Goal: Task Accomplishment & Management: Manage account settings

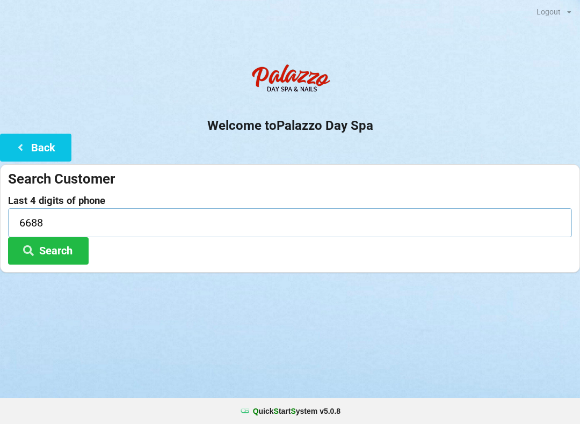
click at [69, 217] on input "6688" at bounding box center [290, 222] width 564 height 28
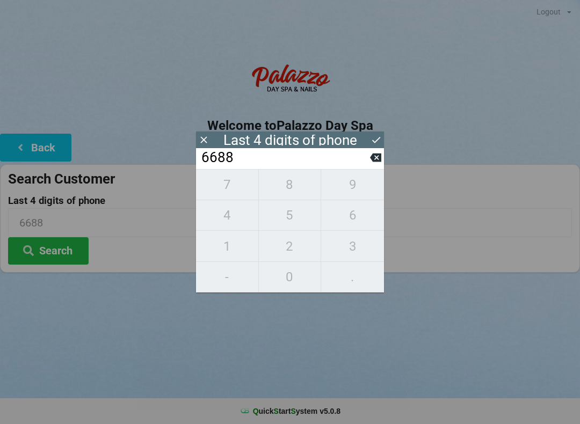
click at [376, 162] on icon at bounding box center [375, 158] width 11 height 9
click at [368, 163] on input "668_" at bounding box center [285, 157] width 170 height 17
click at [377, 162] on icon at bounding box center [375, 158] width 11 height 9
type input "66__"
click at [282, 249] on span "2" at bounding box center [290, 246] width 62 height 23
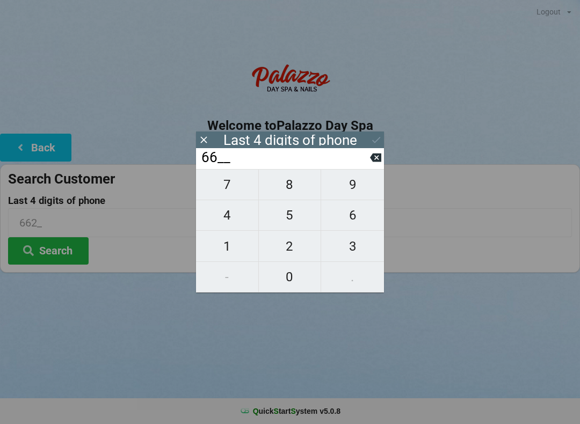
type input "662_"
click at [284, 249] on span "2" at bounding box center [290, 246] width 62 height 23
type input "6622"
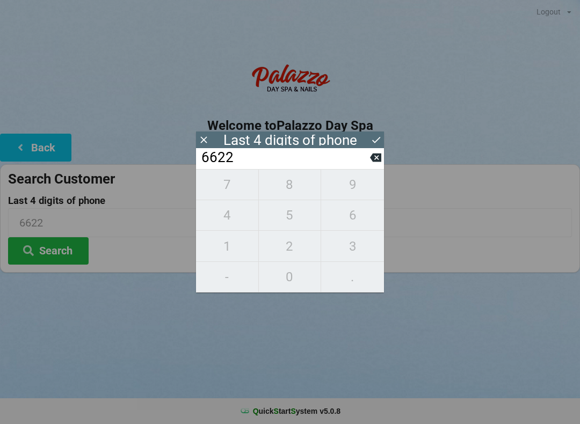
click at [374, 136] on icon at bounding box center [375, 139] width 11 height 11
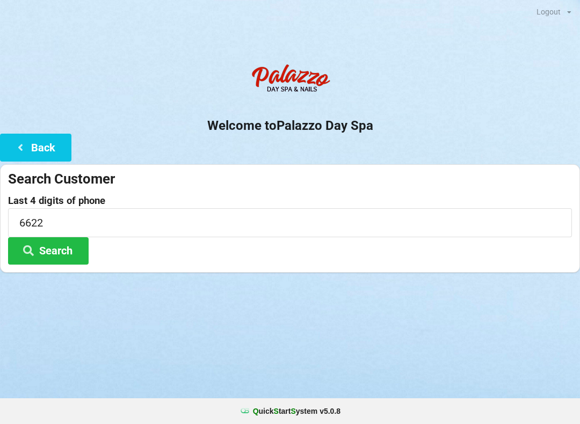
click at [53, 257] on button "Search" at bounding box center [48, 250] width 81 height 27
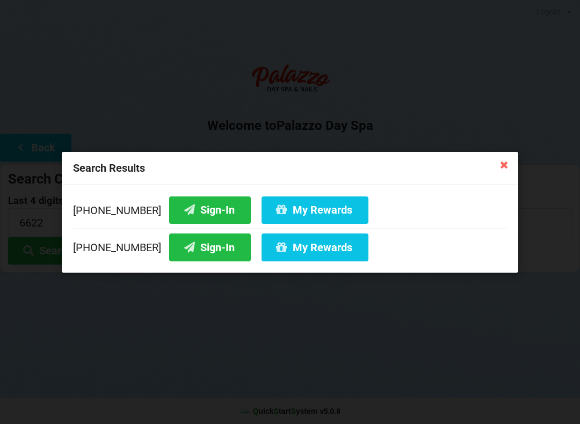
click at [206, 247] on button "Sign-In" at bounding box center [210, 246] width 82 height 27
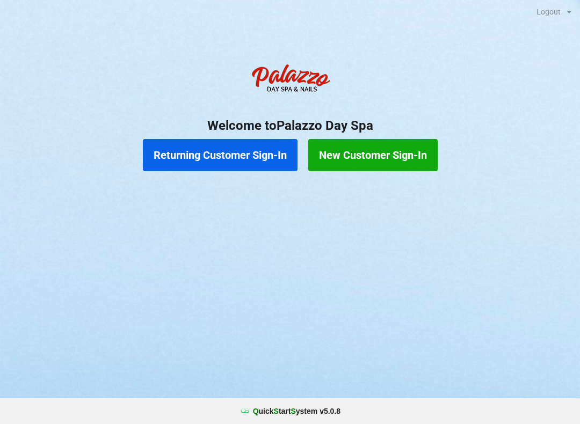
click at [227, 158] on button "Returning Customer Sign-In" at bounding box center [220, 155] width 155 height 32
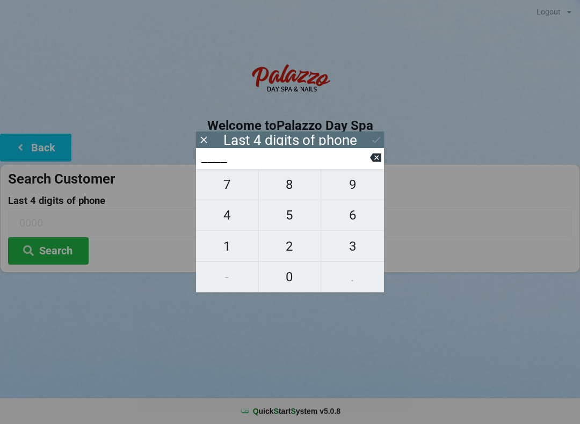
click at [228, 187] on span "7" at bounding box center [227, 184] width 62 height 23
type input "7___"
click at [285, 183] on span "8" at bounding box center [290, 184] width 62 height 23
type input "78__"
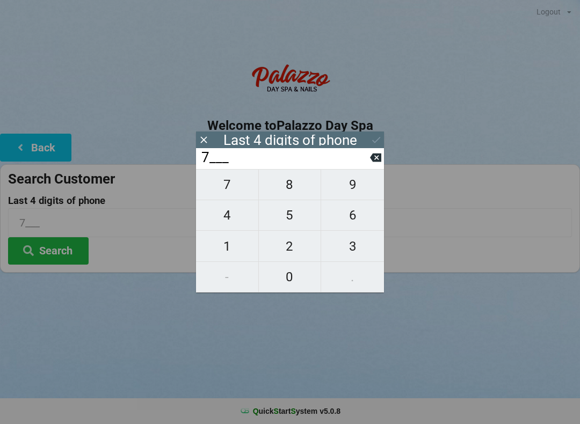
type input "78__"
click at [294, 245] on span "2" at bounding box center [290, 246] width 62 height 23
type input "782_"
click at [244, 220] on span "4" at bounding box center [227, 215] width 62 height 23
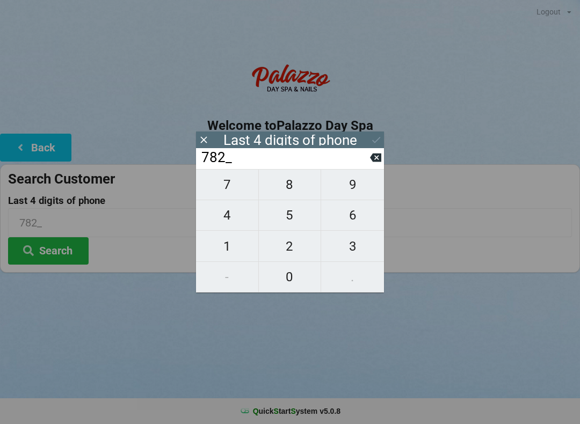
type input "7824"
click at [375, 141] on icon at bounding box center [375, 139] width 11 height 11
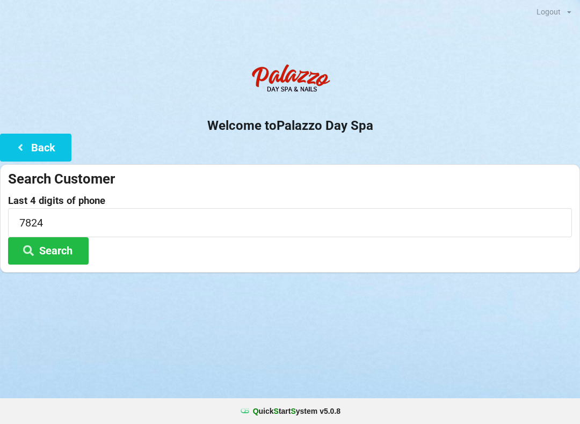
click at [61, 239] on button "Search" at bounding box center [48, 250] width 81 height 27
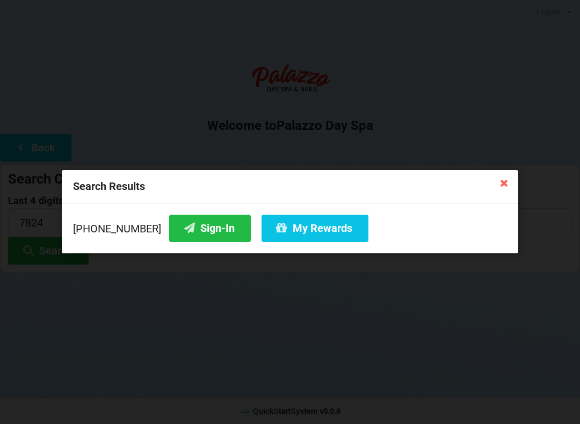
click at [314, 227] on button "My Rewards" at bounding box center [314, 228] width 107 height 27
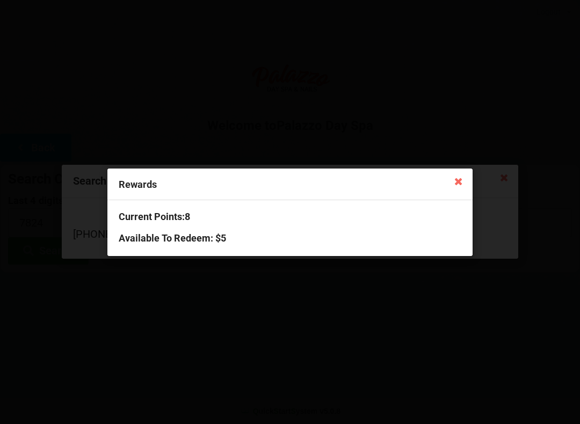
click at [458, 177] on icon at bounding box center [458, 180] width 17 height 17
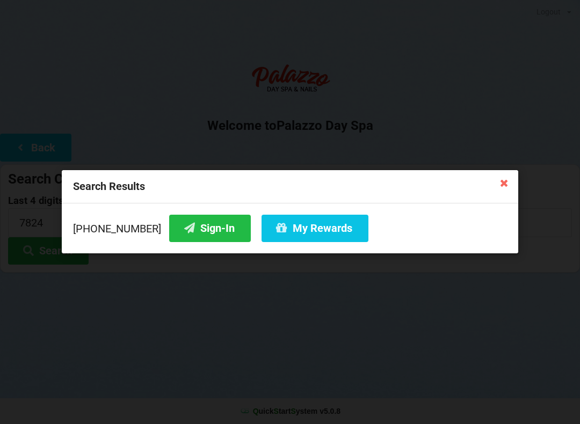
click at [288, 231] on button "My Rewards" at bounding box center [314, 228] width 107 height 27
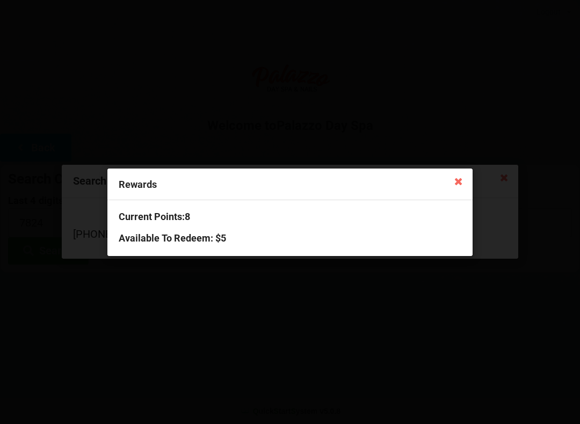
click at [456, 180] on icon at bounding box center [458, 180] width 17 height 17
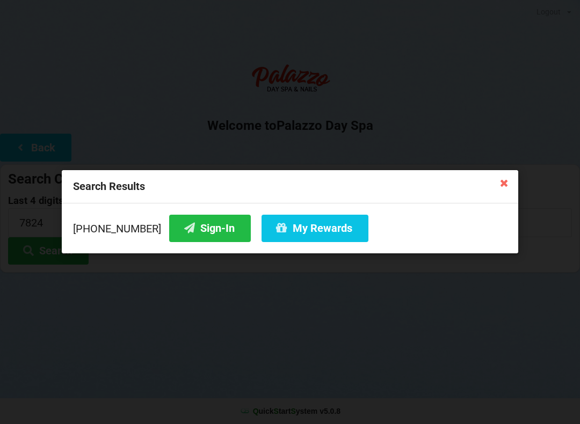
click at [496, 181] on icon at bounding box center [503, 182] width 17 height 17
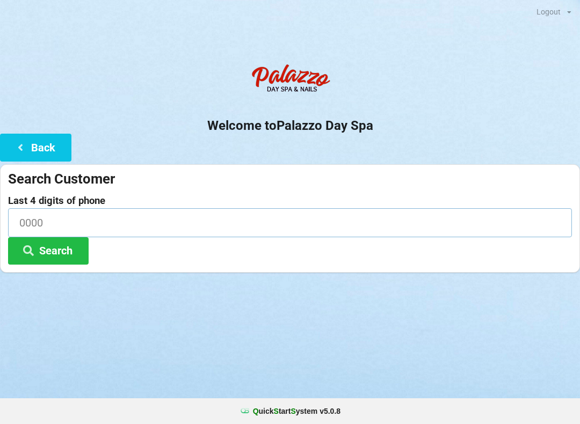
click at [189, 211] on input at bounding box center [290, 222] width 564 height 28
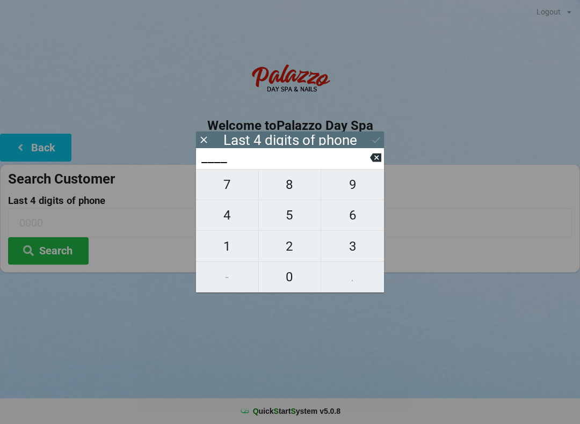
click at [354, 192] on span "9" at bounding box center [352, 184] width 63 height 23
type input "9___"
click at [292, 276] on span "0" at bounding box center [290, 277] width 62 height 23
type input "90__"
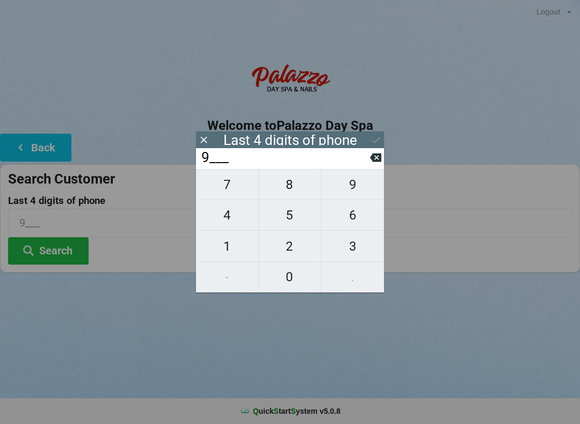
type input "90__"
click at [359, 187] on span "9" at bounding box center [352, 184] width 63 height 23
type input "909_"
click at [292, 248] on span "2" at bounding box center [290, 246] width 62 height 23
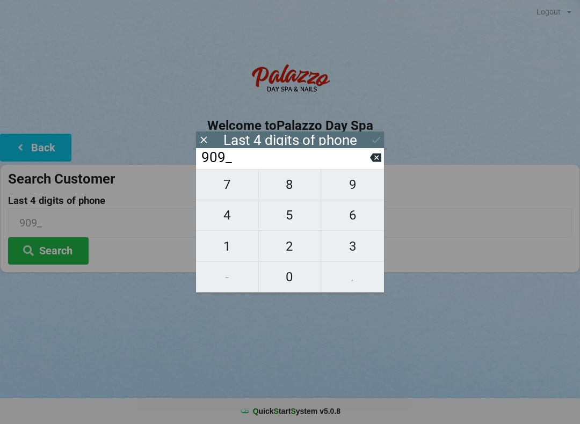
type input "9092"
click at [359, 222] on div "7 8 9 4 5 6 1 2 3 - 0 ." at bounding box center [290, 230] width 188 height 123
click at [289, 218] on div "7 8 9 4 5 6 1 2 3 - 0 ." at bounding box center [290, 230] width 188 height 123
click at [367, 160] on input "9092" at bounding box center [285, 157] width 170 height 17
click at [366, 164] on input "9092" at bounding box center [285, 157] width 170 height 17
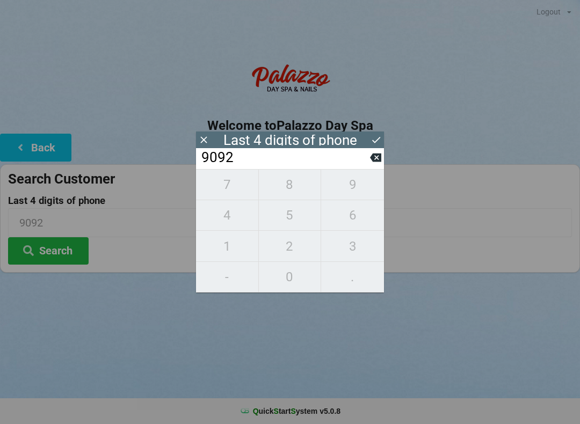
click at [370, 163] on icon at bounding box center [375, 157] width 11 height 11
click at [374, 165] on button at bounding box center [375, 157] width 11 height 14
click at [375, 159] on icon at bounding box center [375, 158] width 11 height 9
click at [372, 159] on icon at bounding box center [375, 158] width 11 height 9
type input "____"
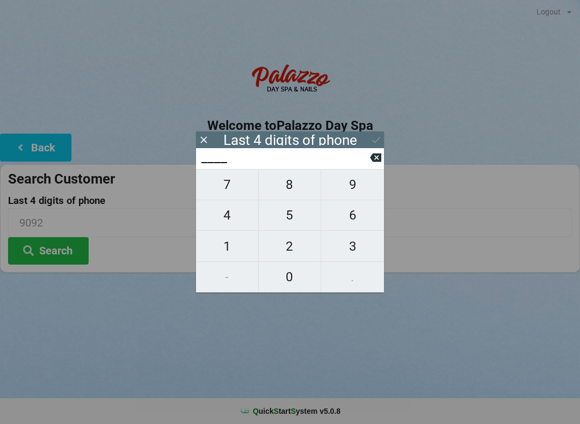
click at [293, 252] on span "2" at bounding box center [290, 246] width 62 height 23
type input "2___"
click at [293, 247] on span "2" at bounding box center [290, 246] width 62 height 23
type input "22__"
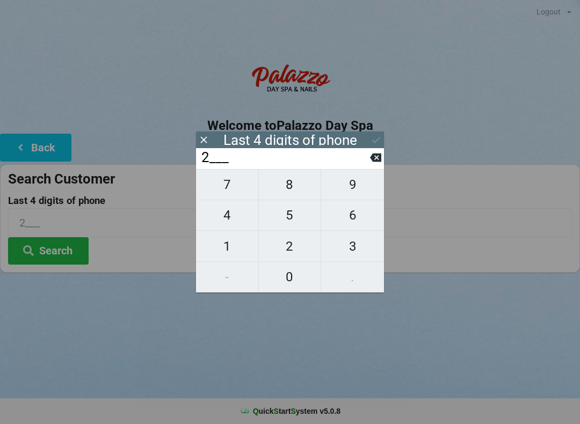
type input "22__"
click at [226, 258] on span "1" at bounding box center [227, 246] width 62 height 23
type input "221_"
click at [233, 188] on span "7" at bounding box center [227, 184] width 62 height 23
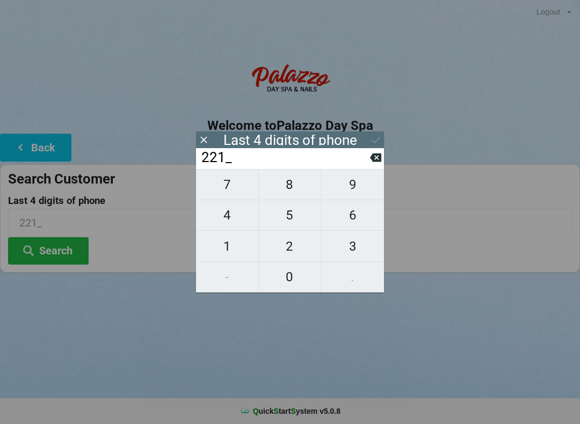
type input "2217"
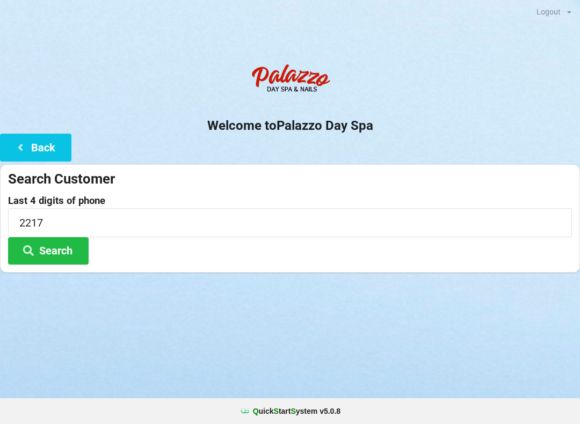
click at [455, 141] on div "Welcome to Palazzo Day Spa Back Search Customer Last 4 digits of phone 2217 Sea…" at bounding box center [290, 166] width 580 height 214
click at [56, 256] on button "Search" at bounding box center [48, 250] width 81 height 27
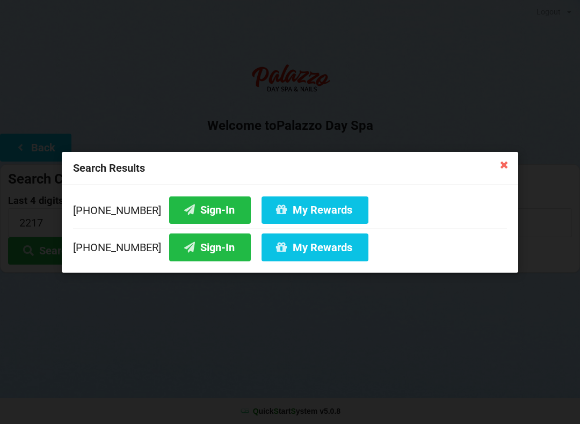
click at [198, 247] on button "Sign-In" at bounding box center [210, 246] width 82 height 27
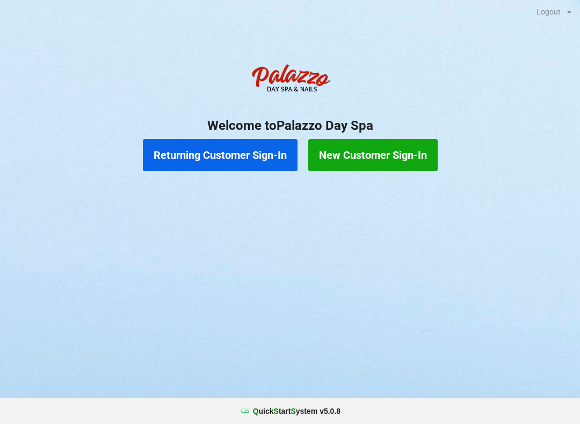
click at [228, 160] on button "Returning Customer Sign-In" at bounding box center [220, 155] width 155 height 32
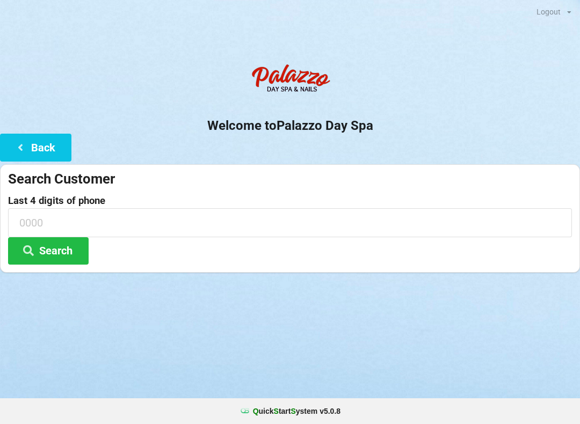
click at [181, 385] on div "Logout Logout Sign-In Welcome to Palazzo Day Spa Back Search Customer Last 4 di…" at bounding box center [290, 212] width 580 height 424
click at [39, 243] on button "Search" at bounding box center [48, 250] width 81 height 27
click at [40, 227] on input at bounding box center [290, 222] width 564 height 28
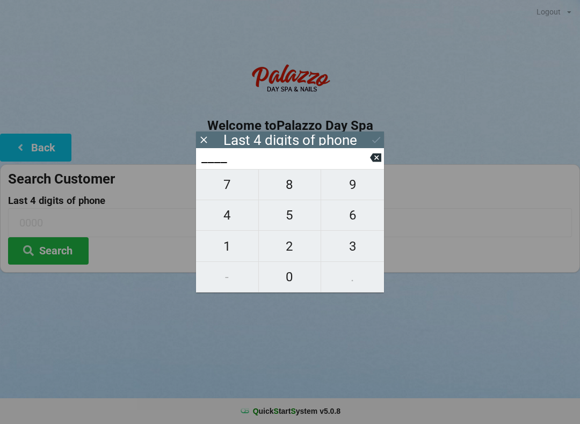
click at [360, 221] on span "6" at bounding box center [352, 215] width 63 height 23
type input "6___"
click at [374, 162] on icon at bounding box center [375, 158] width 11 height 9
type input "____"
click at [377, 160] on icon at bounding box center [375, 157] width 11 height 11
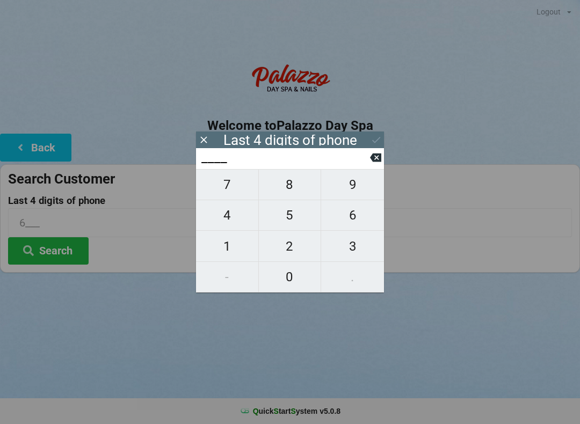
click at [18, 219] on input "6___" at bounding box center [290, 222] width 564 height 28
click at [56, 254] on button "Search" at bounding box center [48, 250] width 81 height 27
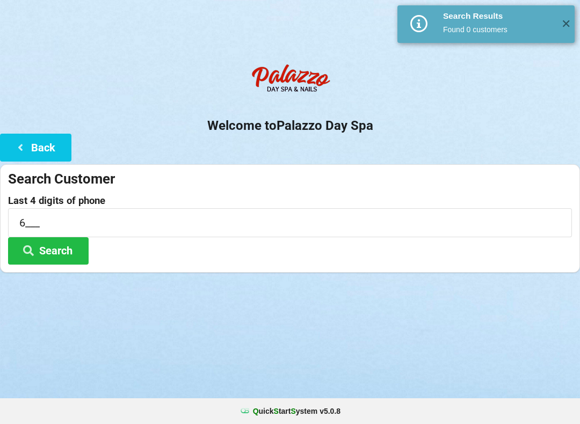
click at [51, 254] on button "Search" at bounding box center [48, 250] width 81 height 27
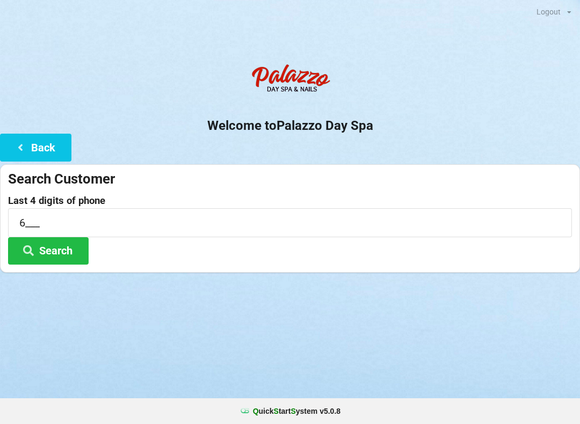
click at [506, 25] on div "Found 0 customers" at bounding box center [489, 25] width 33 height 3
click at [36, 201] on label "Last 4 digits of phone" at bounding box center [290, 200] width 564 height 11
click at [41, 200] on label "Last 4 digits of phone" at bounding box center [290, 200] width 564 height 11
click at [27, 198] on label "Last 4 digits of phone" at bounding box center [290, 200] width 564 height 11
click at [64, 202] on label "Last 4 digits of phone" at bounding box center [290, 200] width 564 height 11
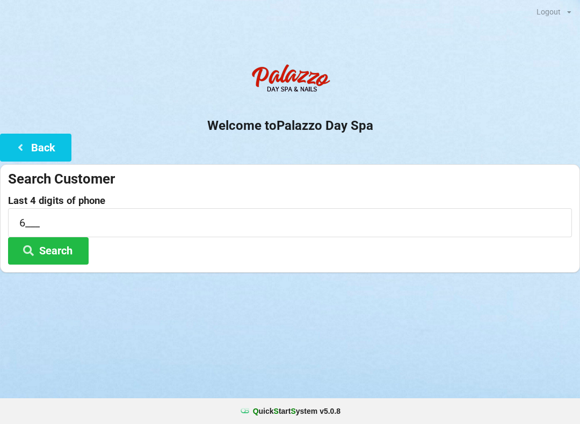
click at [57, 203] on label "Last 4 digits of phone" at bounding box center [290, 200] width 564 height 11
click at [14, 151] on icon at bounding box center [20, 146] width 13 height 9
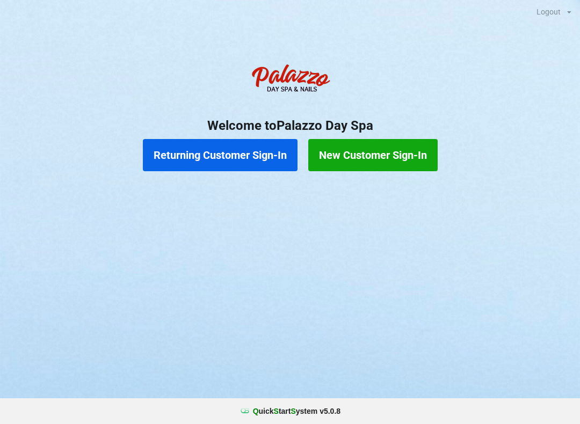
click at [229, 159] on button "Returning Customer Sign-In" at bounding box center [220, 155] width 155 height 32
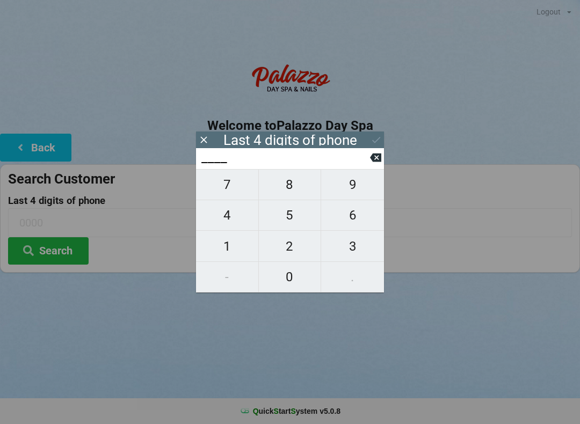
click at [287, 279] on span "0" at bounding box center [290, 277] width 62 height 23
type input "0___"
click at [346, 247] on span "3" at bounding box center [352, 246] width 63 height 23
type input "03__"
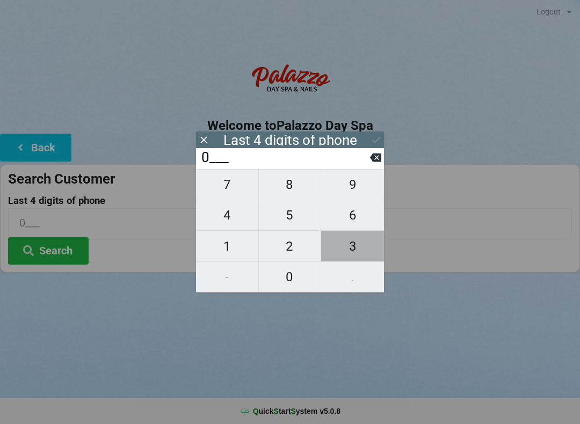
type input "03__"
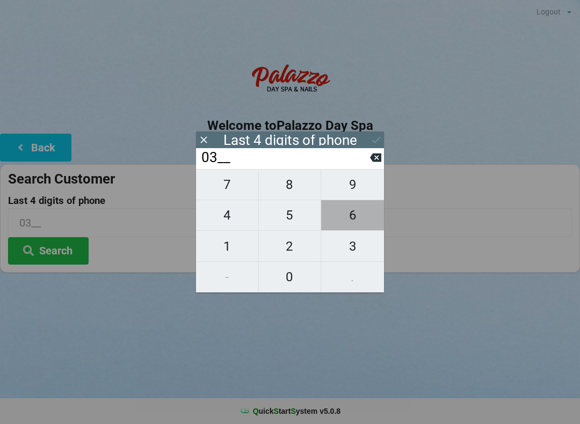
click at [353, 214] on span "6" at bounding box center [352, 215] width 63 height 23
type input "036_"
click at [280, 280] on span "0" at bounding box center [290, 277] width 62 height 23
type input "0360"
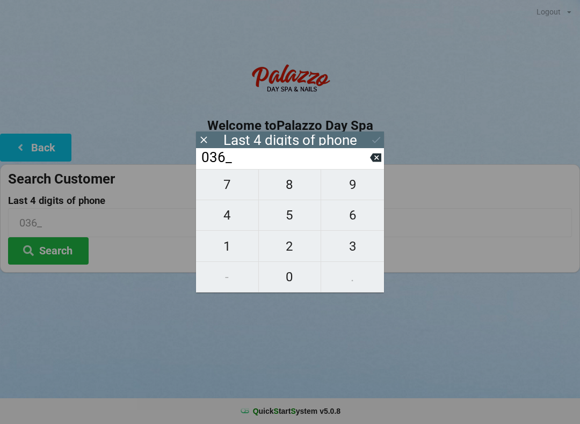
type input "0360"
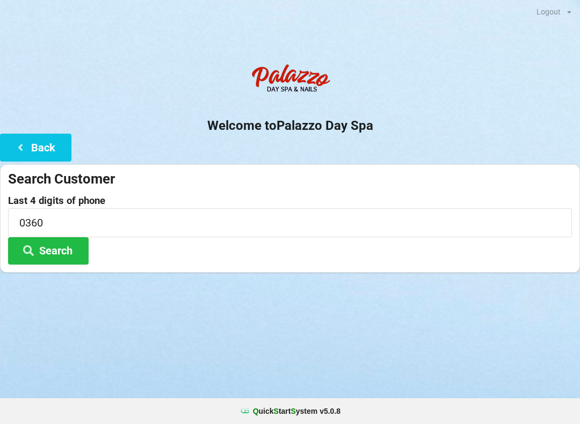
click at [45, 246] on button "Search" at bounding box center [48, 250] width 81 height 27
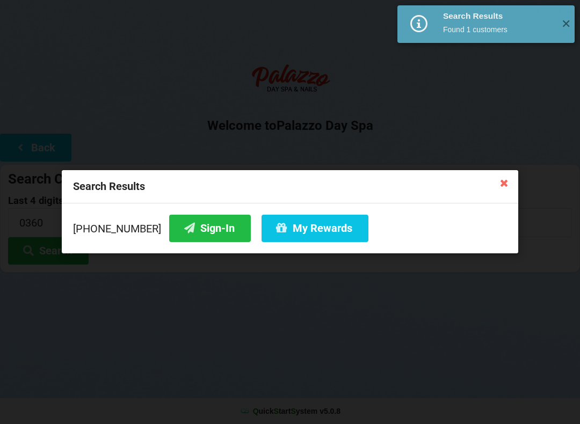
click at [285, 226] on button "My Rewards" at bounding box center [314, 228] width 107 height 27
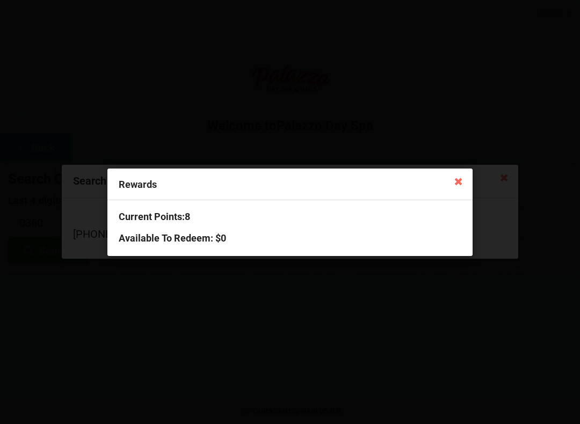
click at [454, 175] on icon at bounding box center [458, 180] width 17 height 17
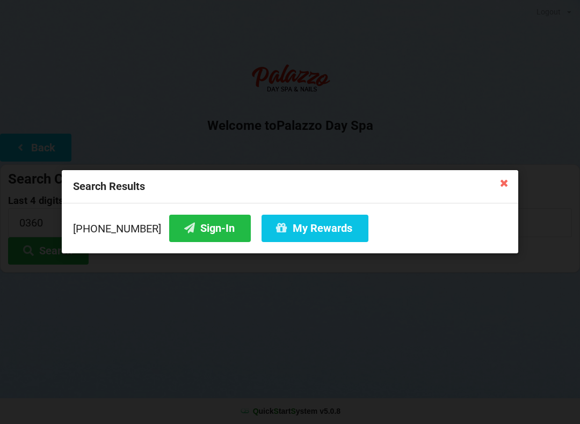
click at [183, 231] on button "Sign-In" at bounding box center [210, 228] width 82 height 27
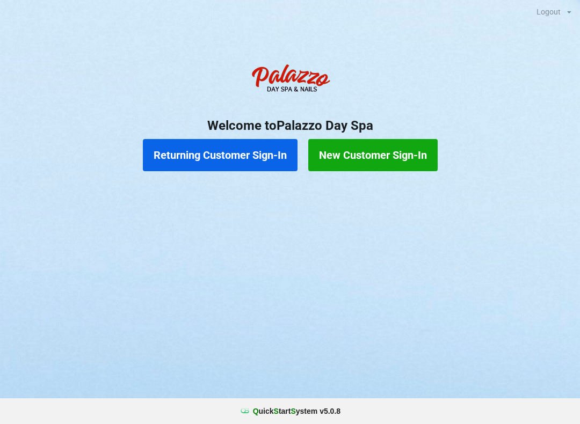
click at [243, 151] on button "Returning Customer Sign-In" at bounding box center [220, 155] width 155 height 32
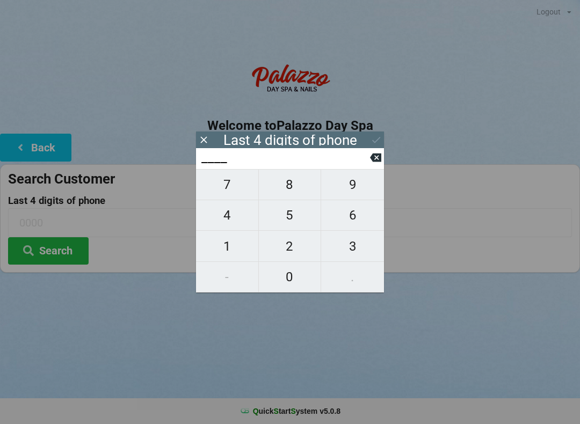
click at [236, 214] on span "4" at bounding box center [227, 215] width 62 height 23
type input "4___"
click at [285, 269] on span "0" at bounding box center [290, 277] width 62 height 23
type input "40__"
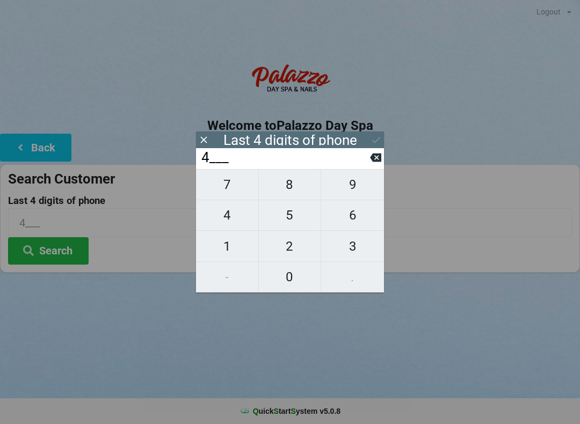
type input "40__"
click at [288, 218] on span "5" at bounding box center [290, 215] width 62 height 23
type input "405_"
click at [285, 249] on span "2" at bounding box center [290, 246] width 62 height 23
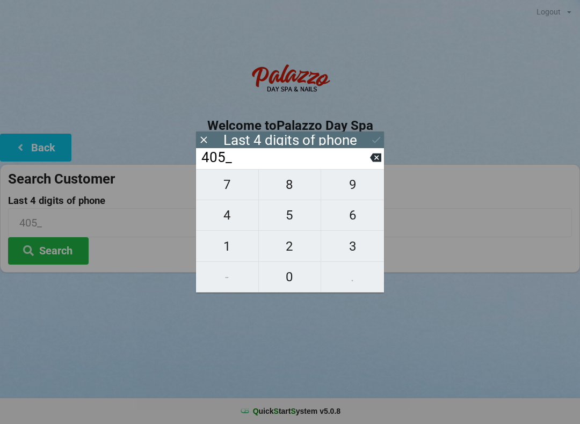
type input "4052"
click at [366, 141] on div "Last 4 digits of phone" at bounding box center [290, 140] width 188 height 17
click at [371, 142] on icon at bounding box center [375, 139] width 11 height 11
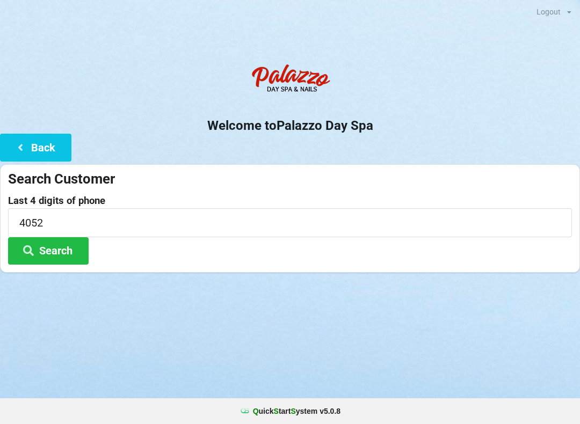
click at [62, 245] on button "Search" at bounding box center [48, 250] width 81 height 27
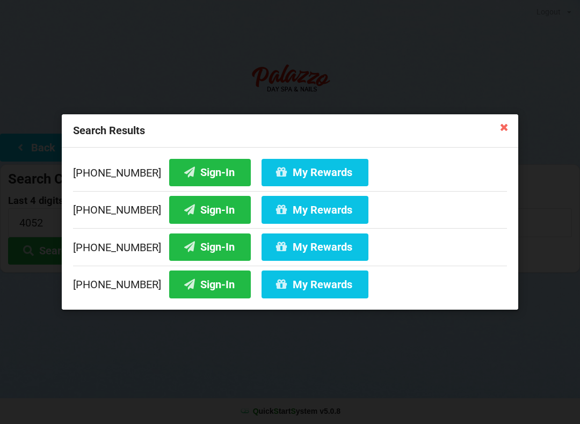
click at [184, 248] on button "Sign-In" at bounding box center [210, 246] width 82 height 27
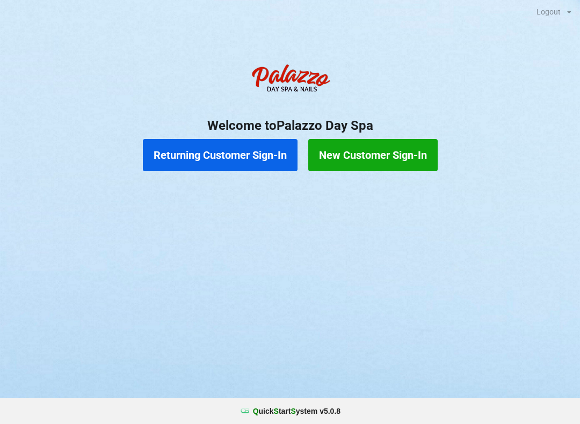
click at [202, 160] on button "Returning Customer Sign-In" at bounding box center [220, 155] width 155 height 32
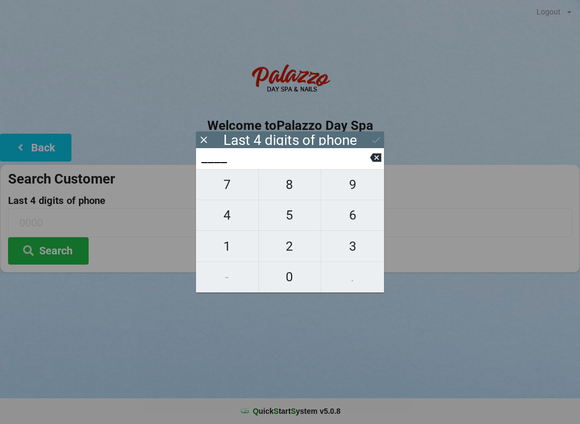
click at [228, 222] on span "4" at bounding box center [227, 215] width 62 height 23
type input "4___"
click at [286, 276] on span "0" at bounding box center [290, 277] width 62 height 23
type input "40__"
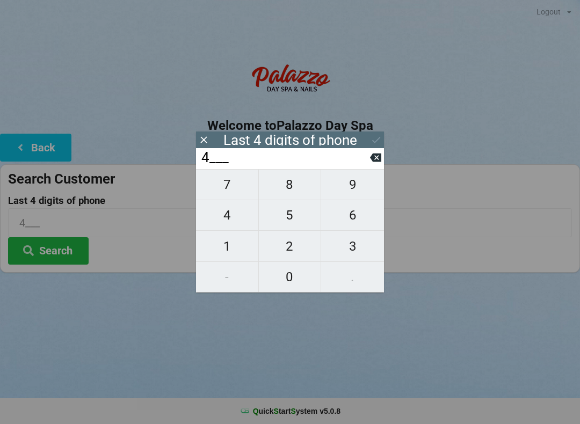
type input "40__"
click at [231, 190] on span "7" at bounding box center [227, 184] width 62 height 23
type input "407_"
click at [289, 246] on span "2" at bounding box center [290, 246] width 62 height 23
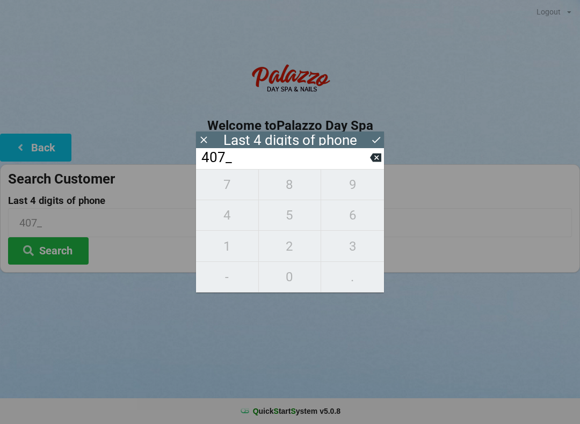
type input "4072"
click at [381, 160] on icon at bounding box center [375, 158] width 11 height 9
click at [282, 188] on span "8" at bounding box center [290, 184] width 62 height 23
type input "4078"
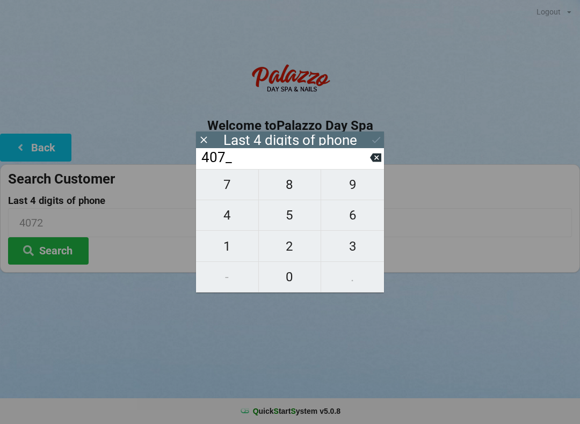
type input "4078"
click at [283, 187] on div "7 8 9 4 5 6 1 2 3 - 0 ." at bounding box center [290, 230] width 188 height 123
click at [350, 242] on div "7 8 9 4 5 6 1 2 3 - 0 ." at bounding box center [290, 230] width 188 height 123
click at [377, 162] on icon at bounding box center [375, 157] width 11 height 11
click at [372, 162] on icon at bounding box center [375, 158] width 11 height 9
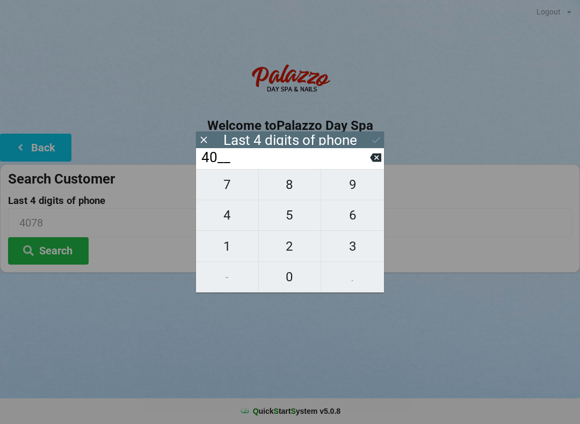
click at [373, 161] on icon at bounding box center [375, 158] width 11 height 9
click at [371, 161] on icon at bounding box center [375, 158] width 11 height 9
click at [368, 160] on input "____" at bounding box center [285, 157] width 170 height 17
click at [230, 217] on span "4" at bounding box center [227, 215] width 62 height 23
type input "4___"
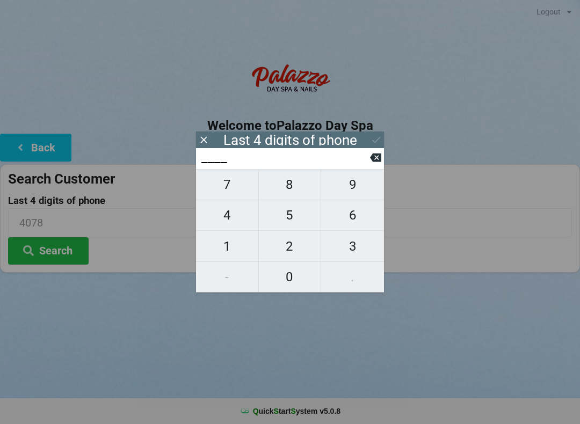
type input "4___"
click at [218, 187] on span "7" at bounding box center [227, 184] width 62 height 23
type input "47__"
click at [353, 189] on span "9" at bounding box center [352, 184] width 63 height 23
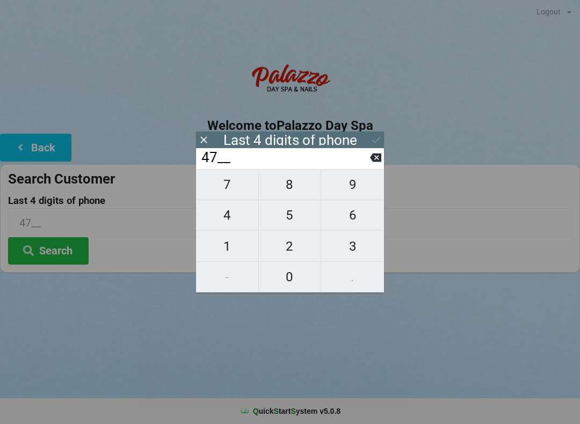
type input "479_"
click at [283, 246] on span "2" at bounding box center [290, 246] width 62 height 23
type input "4792"
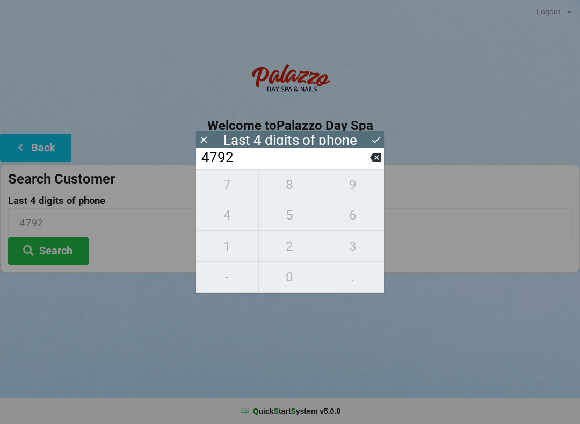
click at [383, 133] on div "Last 4 digits of phone" at bounding box center [290, 140] width 188 height 17
click at [55, 252] on button "Search" at bounding box center [48, 250] width 81 height 27
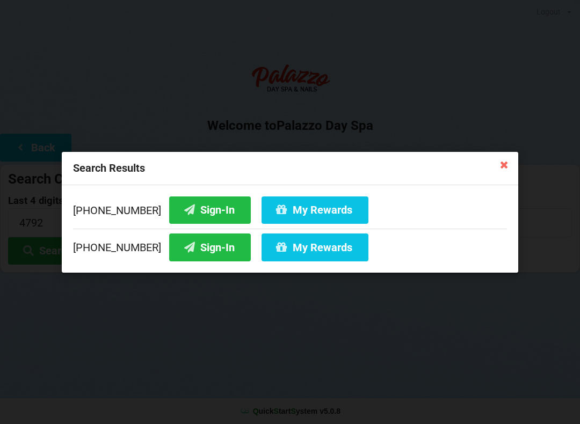
click at [182, 211] on button "Sign-In" at bounding box center [210, 209] width 82 height 27
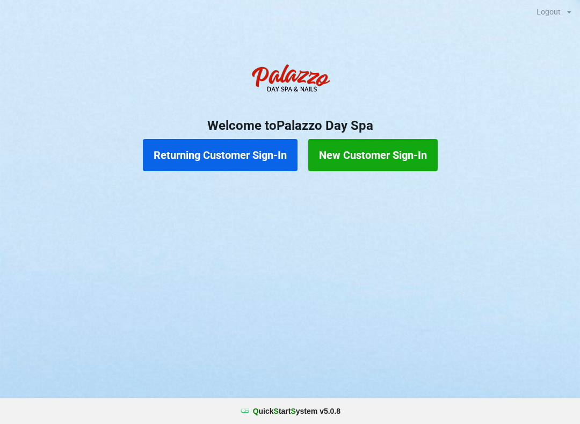
click at [231, 152] on button "Returning Customer Sign-In" at bounding box center [220, 155] width 155 height 32
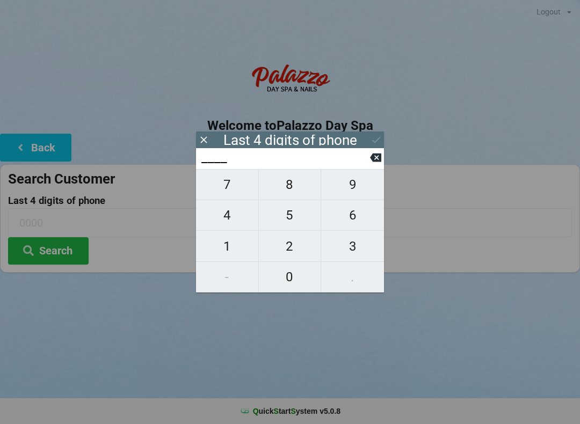
click at [311, 240] on span "2" at bounding box center [290, 246] width 62 height 23
type input "2___"
click at [357, 181] on span "9" at bounding box center [352, 184] width 63 height 23
type input "29__"
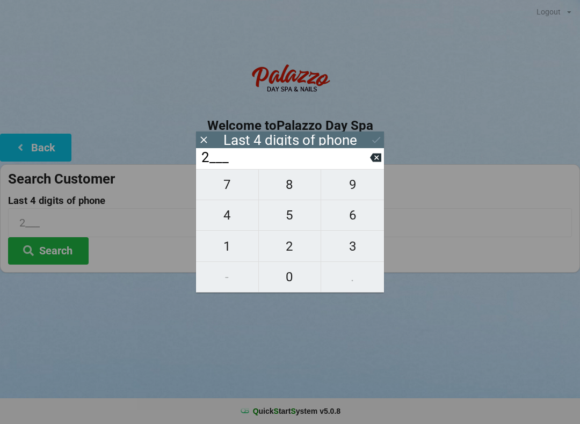
type input "29__"
click at [354, 217] on span "6" at bounding box center [352, 215] width 63 height 23
type input "296_"
click at [354, 215] on span "6" at bounding box center [352, 215] width 63 height 23
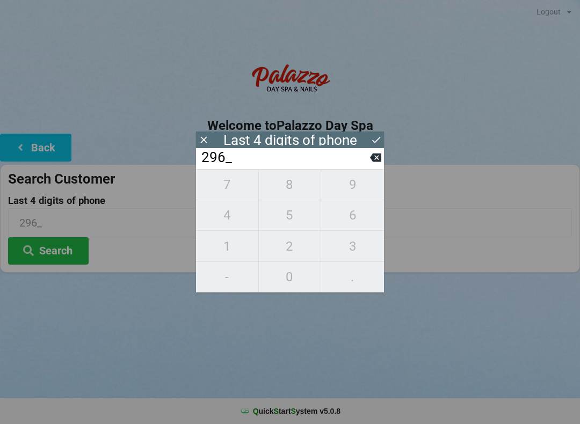
type input "2966"
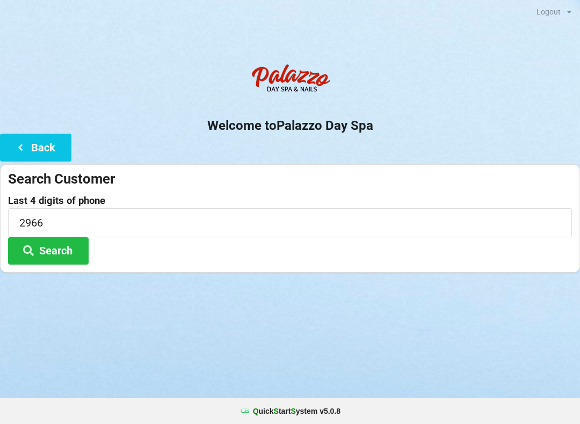
click at [103, 222] on input "2966" at bounding box center [290, 222] width 564 height 28
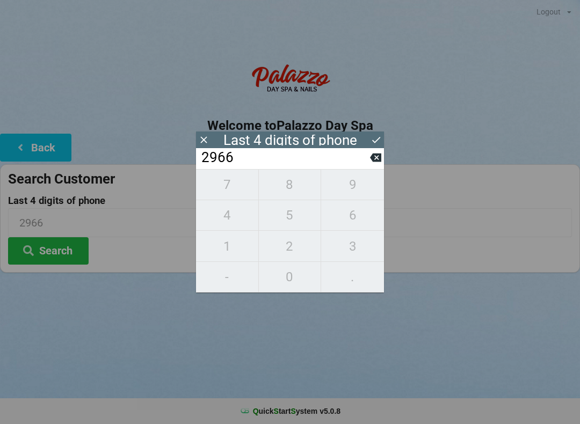
click at [364, 165] on input "2966" at bounding box center [285, 157] width 170 height 17
click at [361, 166] on input "2966" at bounding box center [285, 157] width 170 height 17
click at [361, 165] on input "2966" at bounding box center [285, 157] width 170 height 17
click at [379, 165] on button at bounding box center [375, 157] width 11 height 14
click at [376, 165] on button at bounding box center [375, 157] width 11 height 14
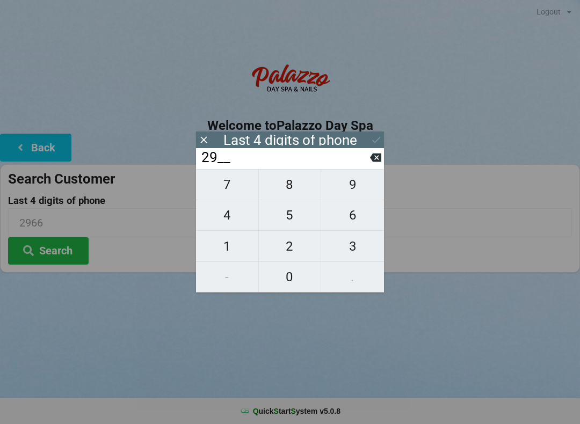
click at [376, 165] on button at bounding box center [375, 157] width 11 height 14
type input "____"
click at [359, 220] on span "6" at bounding box center [352, 215] width 63 height 23
type input "6___"
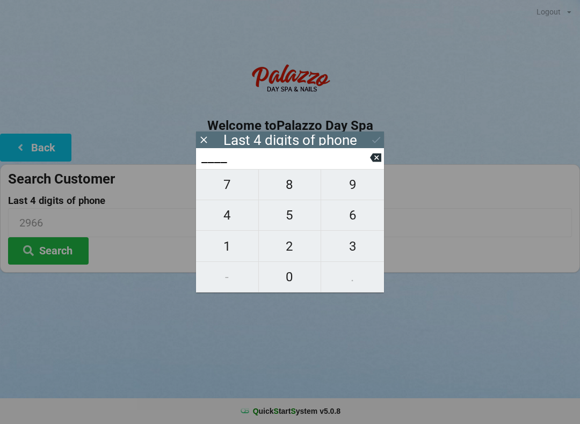
type input "6___"
click at [240, 194] on span "7" at bounding box center [227, 184] width 62 height 23
type input "67__"
click at [236, 194] on span "7" at bounding box center [227, 184] width 62 height 23
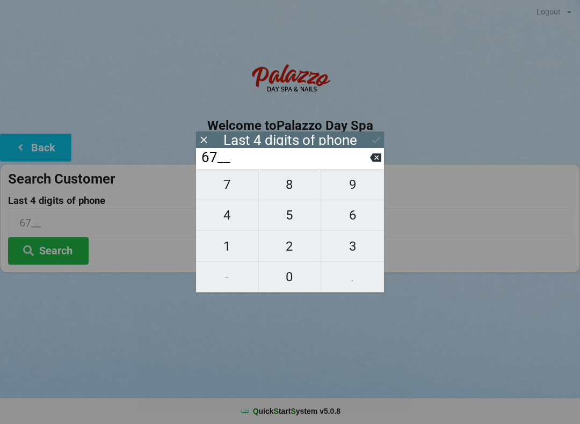
type input "677_"
click at [362, 194] on span "9" at bounding box center [352, 184] width 63 height 23
type input "6779"
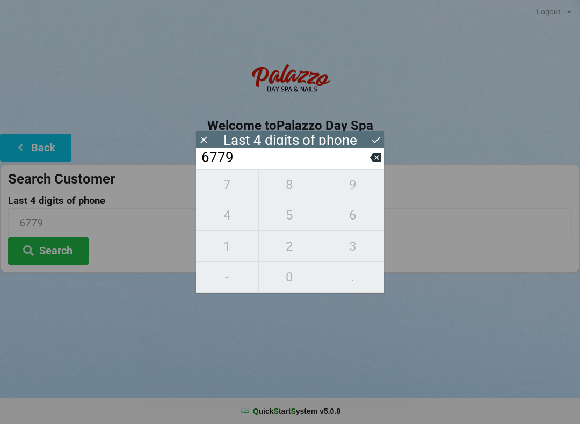
click at [53, 255] on button "Search" at bounding box center [48, 250] width 81 height 27
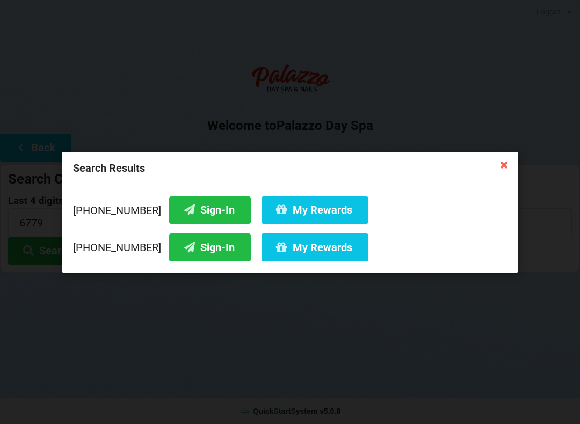
click at [214, 211] on button "Sign-In" at bounding box center [210, 209] width 82 height 27
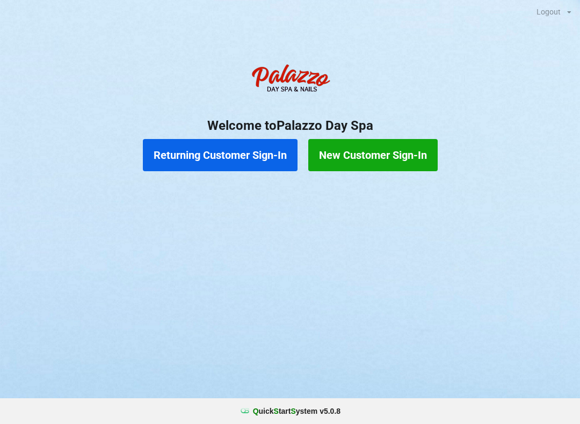
click at [220, 154] on button "Returning Customer Sign-In" at bounding box center [220, 155] width 155 height 32
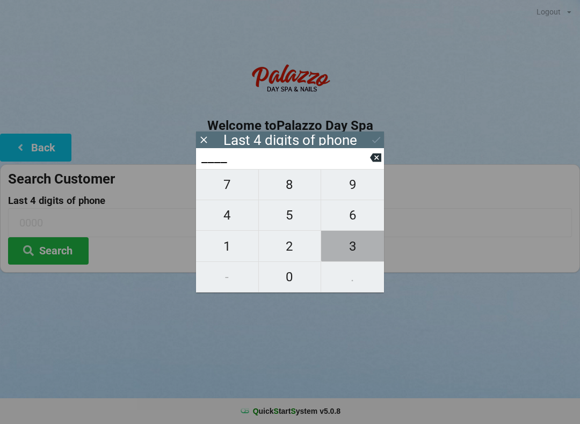
click at [353, 246] on span "3" at bounding box center [352, 246] width 63 height 23
type input "3___"
click at [290, 241] on span "2" at bounding box center [290, 246] width 62 height 23
type input "32__"
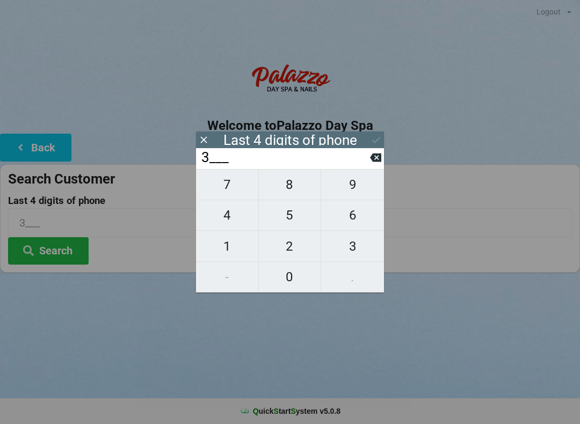
type input "32__"
click at [218, 247] on span "1" at bounding box center [227, 246] width 62 height 23
type input "321_"
click at [354, 248] on span "3" at bounding box center [352, 246] width 63 height 23
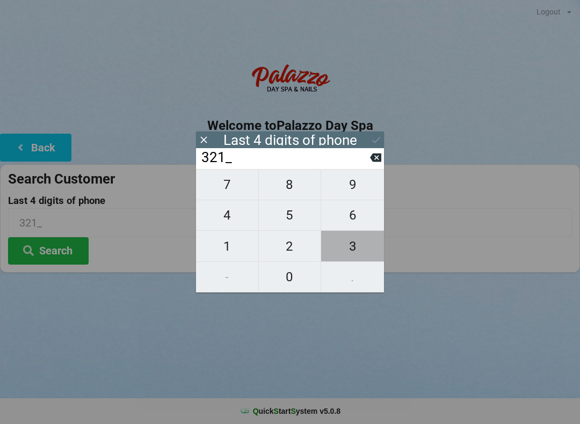
type input "3213"
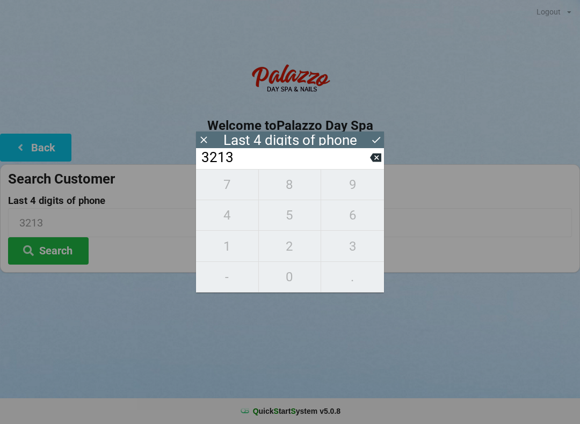
click at [354, 247] on div "7 8 9 4 5 6 1 2 3 - 0 ." at bounding box center [290, 230] width 188 height 123
click at [354, 250] on div "7 8 9 4 5 6 1 2 3 - 0 ." at bounding box center [290, 230] width 188 height 123
click at [374, 162] on icon at bounding box center [375, 158] width 11 height 9
click at [372, 162] on icon at bounding box center [375, 158] width 11 height 9
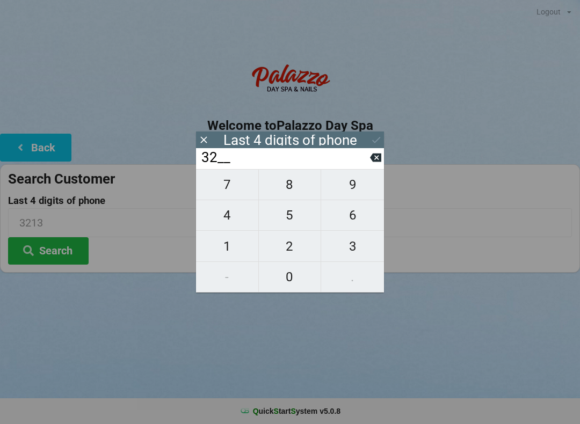
click at [370, 163] on icon at bounding box center [375, 157] width 11 height 11
click at [369, 162] on input "3___" at bounding box center [285, 157] width 170 height 17
click at [373, 162] on icon at bounding box center [375, 158] width 11 height 9
click at [223, 186] on span "7" at bounding box center [227, 184] width 62 height 23
type input "7___"
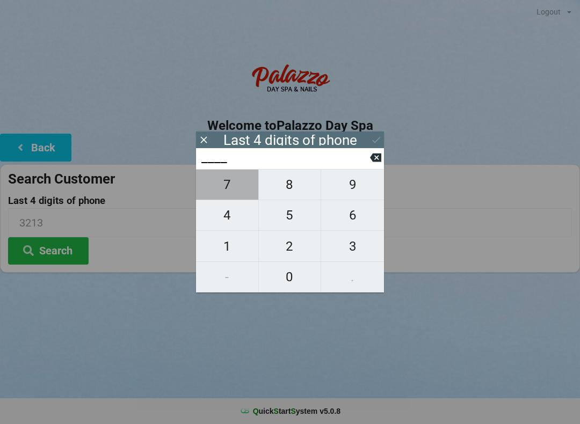
type input "7___"
click at [293, 187] on span "8" at bounding box center [290, 184] width 62 height 23
type input "78__"
click at [225, 194] on span "7" at bounding box center [227, 184] width 62 height 23
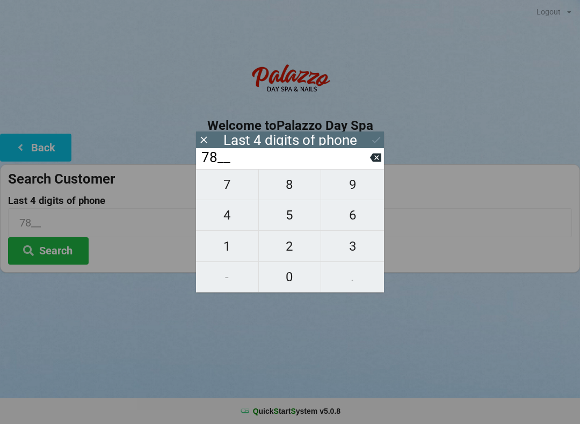
type input "787_"
click at [297, 192] on span "8" at bounding box center [290, 184] width 62 height 23
type input "7878"
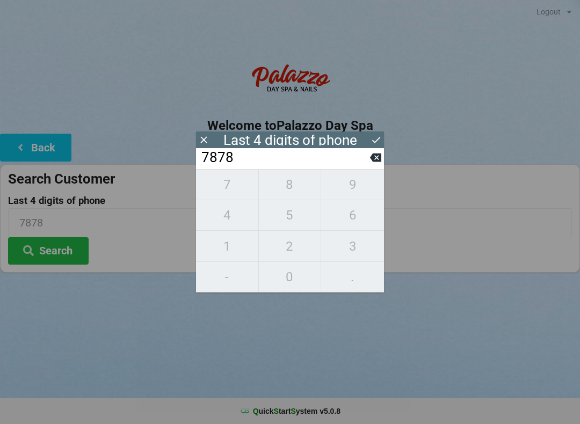
click at [43, 251] on button "Search" at bounding box center [48, 250] width 81 height 27
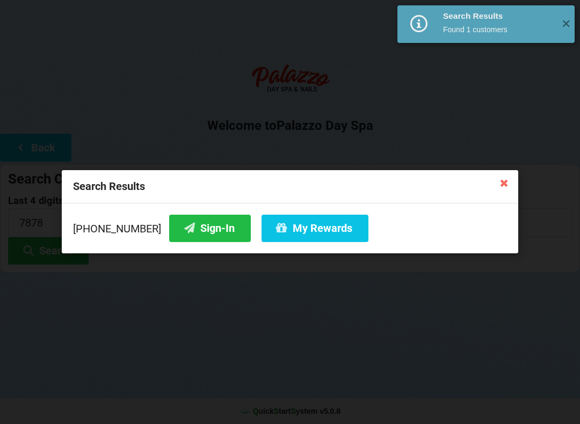
click at [279, 227] on button "My Rewards" at bounding box center [314, 228] width 107 height 27
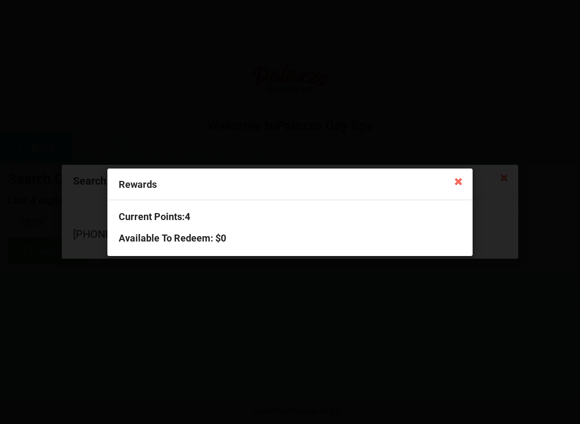
click at [442, 178] on div "Rewards" at bounding box center [289, 185] width 365 height 32
click at [458, 178] on icon at bounding box center [458, 180] width 17 height 17
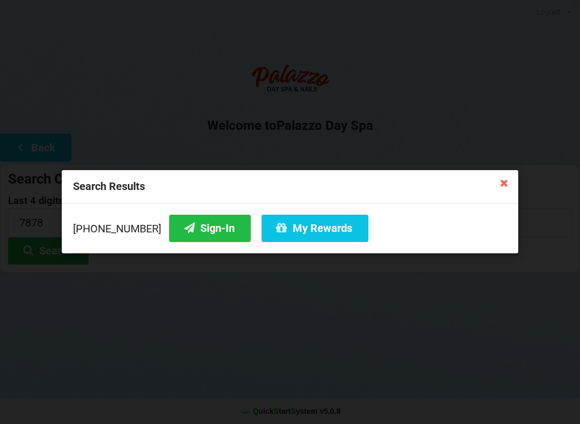
click at [178, 227] on button "Sign-In" at bounding box center [210, 228] width 82 height 27
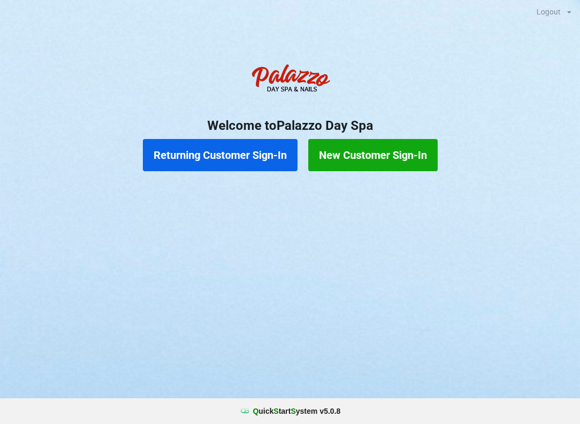
click at [187, 147] on button "Returning Customer Sign-In" at bounding box center [220, 155] width 155 height 32
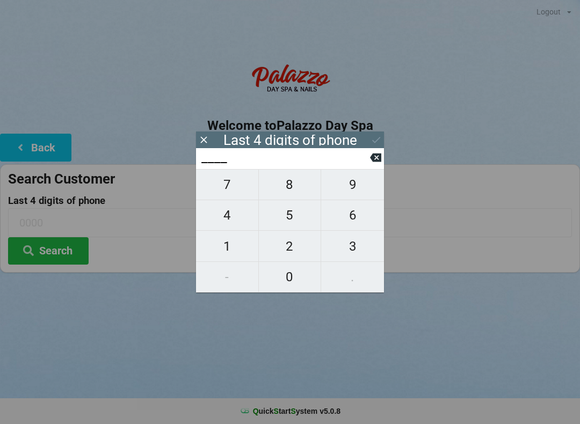
click at [225, 214] on span "4" at bounding box center [227, 215] width 62 height 23
type input "4___"
click at [279, 211] on span "5" at bounding box center [290, 215] width 62 height 23
type input "45__"
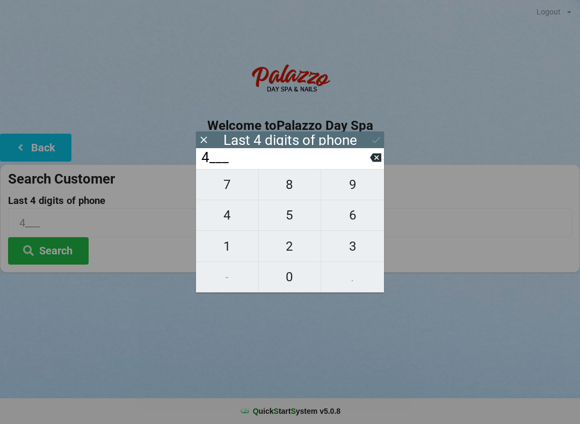
type input "45__"
click at [349, 214] on span "6" at bounding box center [352, 215] width 63 height 23
type input "456_"
click at [215, 242] on span "1" at bounding box center [227, 246] width 62 height 23
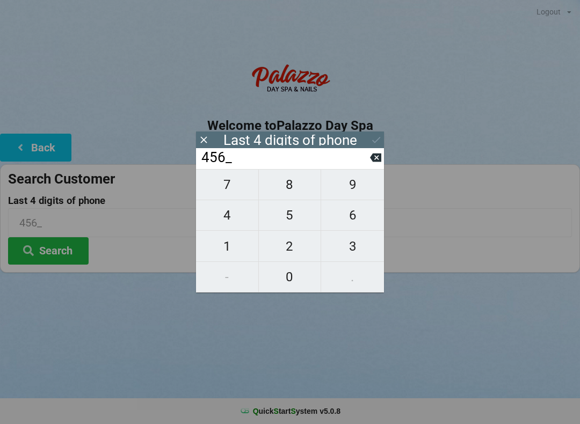
type input "4561"
click at [371, 136] on icon at bounding box center [375, 139] width 11 height 11
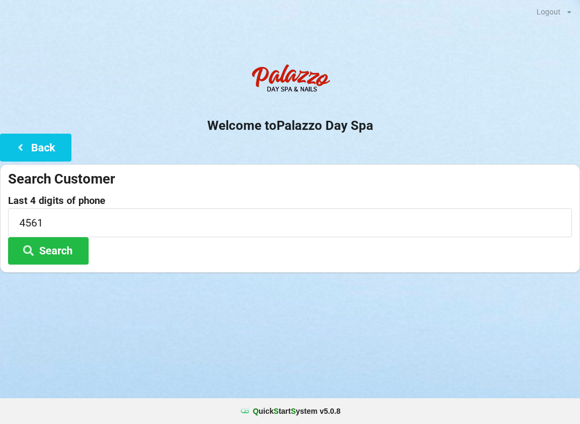
click at [39, 241] on button "Search" at bounding box center [48, 250] width 81 height 27
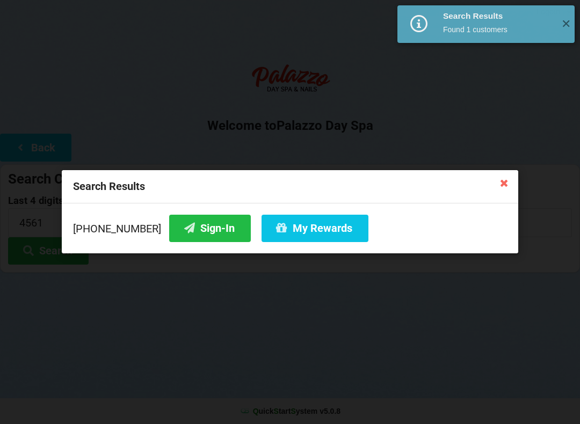
click at [199, 224] on button "Sign-In" at bounding box center [210, 228] width 82 height 27
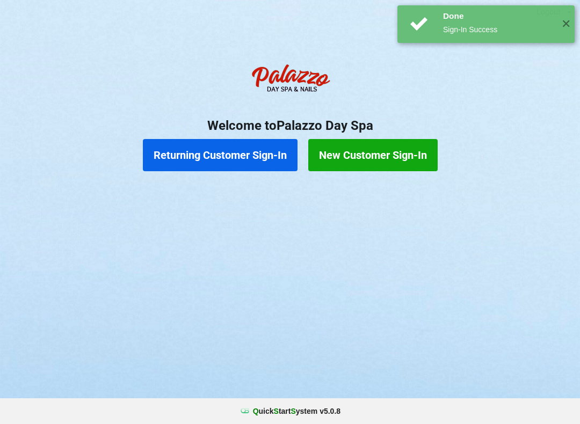
click at [189, 152] on button "Returning Customer Sign-In" at bounding box center [220, 155] width 155 height 32
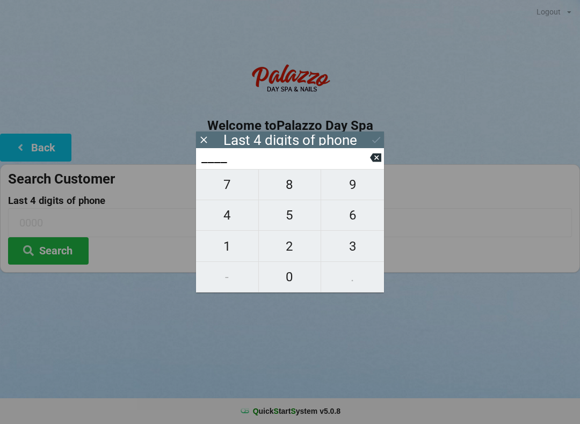
click at [349, 212] on span "6" at bounding box center [352, 215] width 63 height 23
type input "6___"
click at [215, 254] on span "1" at bounding box center [227, 246] width 62 height 23
type input "61__"
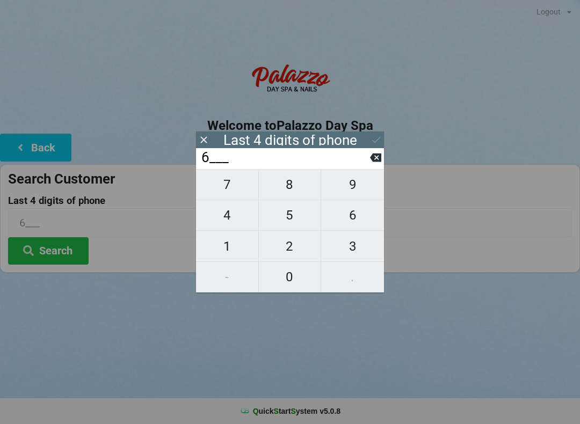
type input "61__"
click at [296, 220] on span "5" at bounding box center [290, 215] width 62 height 23
type input "615_"
click at [218, 193] on span "7" at bounding box center [227, 184] width 62 height 23
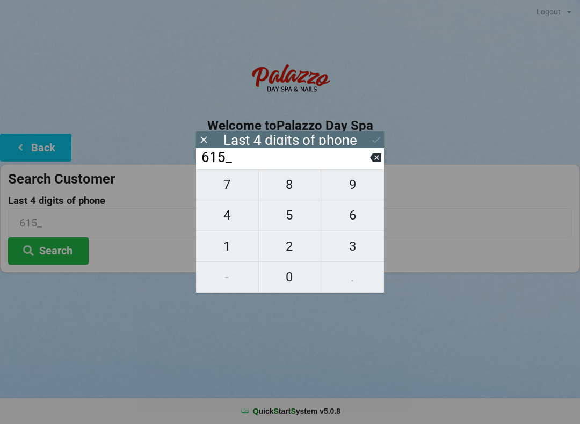
type input "6157"
click at [377, 138] on icon at bounding box center [375, 139] width 11 height 11
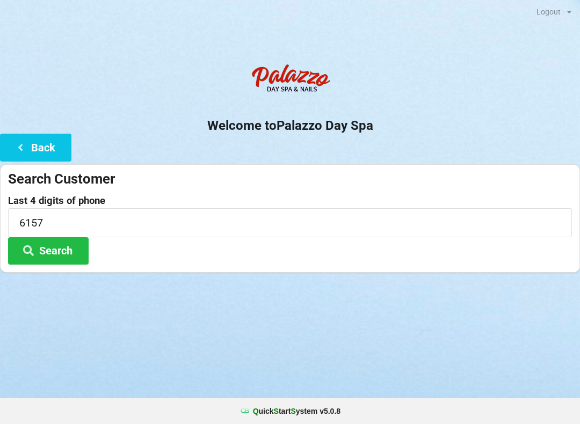
click at [34, 246] on icon at bounding box center [28, 249] width 13 height 9
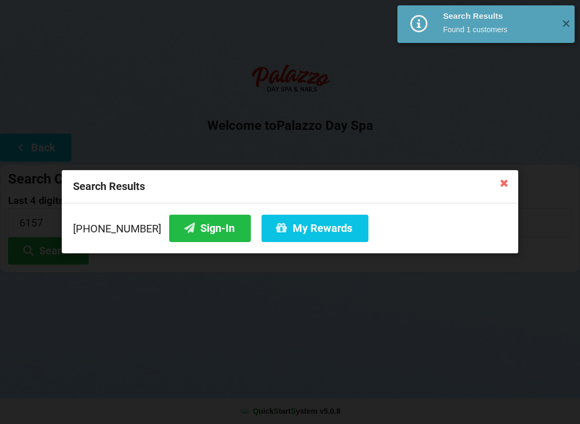
click at [182, 223] on button "Sign-In" at bounding box center [210, 228] width 82 height 27
